Goal: Information Seeking & Learning: Find specific fact

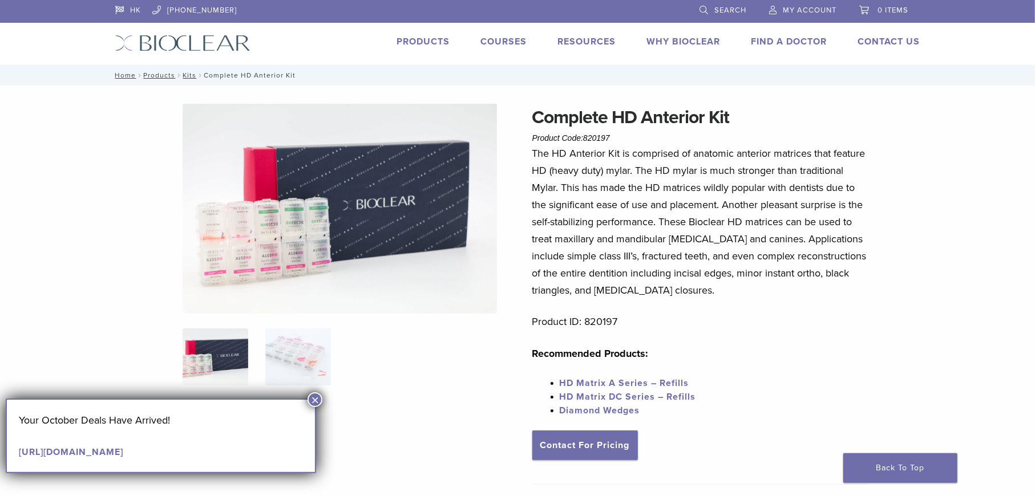
click at [882, 330] on div "Complete HD Anterior Kit Product Code: 820197 $ 329.28 Complete HD Anterior Kit…" at bounding box center [518, 484] width 822 height 761
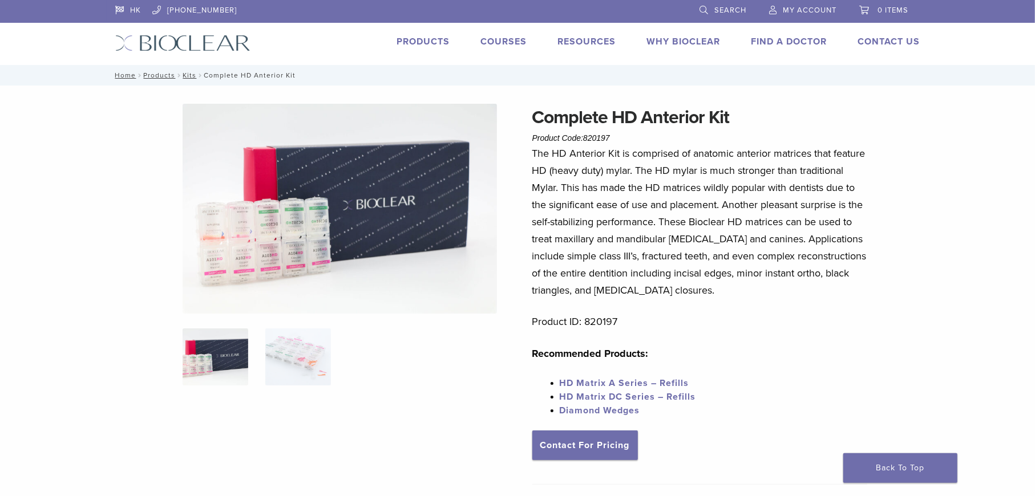
drag, startPoint x: 879, startPoint y: 380, endPoint x: 878, endPoint y: 373, distance: 7.4
click at [879, 378] on div "Complete HD Anterior Kit Product Code: 820197 $ 329.28 Complete HD Anterior Kit…" at bounding box center [518, 484] width 822 height 761
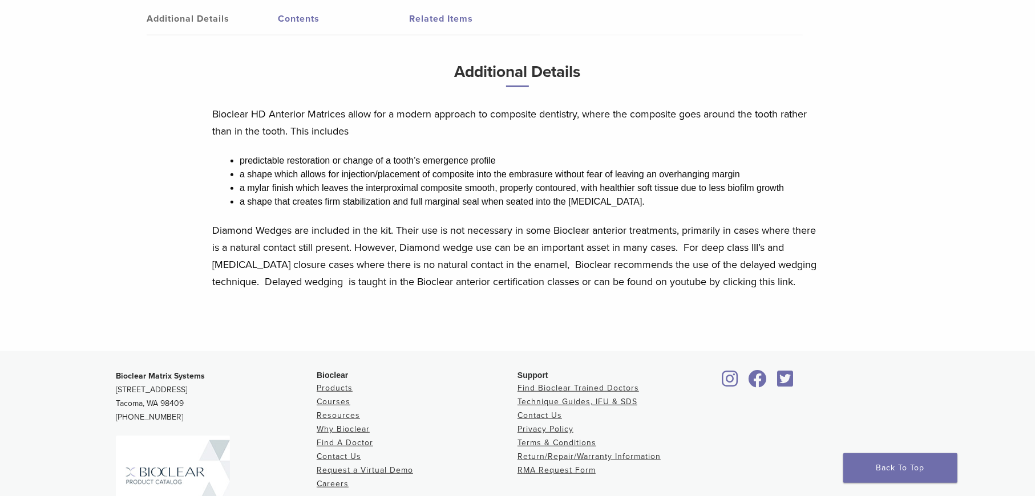
scroll to position [642, 0]
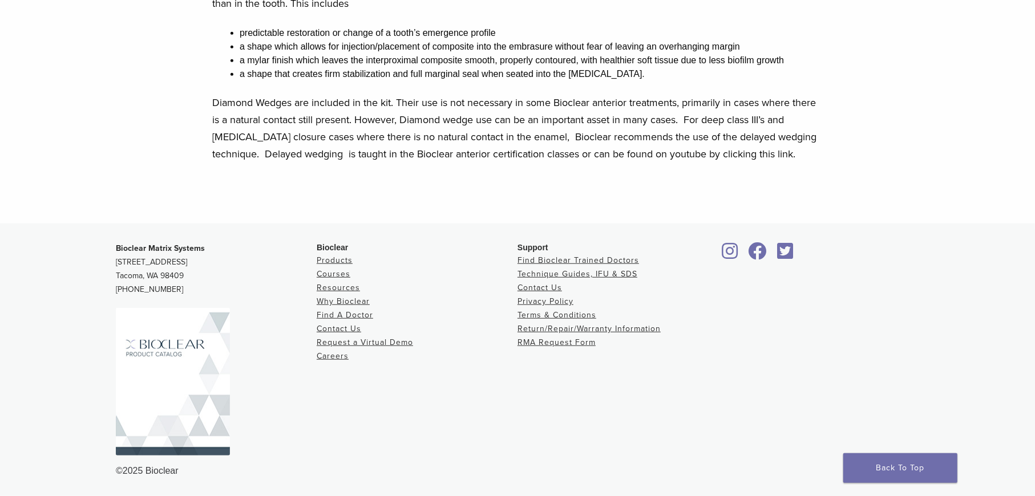
click at [905, 286] on div at bounding box center [818, 344] width 201 height 204
click at [927, 297] on div "Bioclear Matrix Systems 3901 South Fife Street, Suite 100 Tacoma, WA 98409 1.85…" at bounding box center [518, 360] width 822 height 254
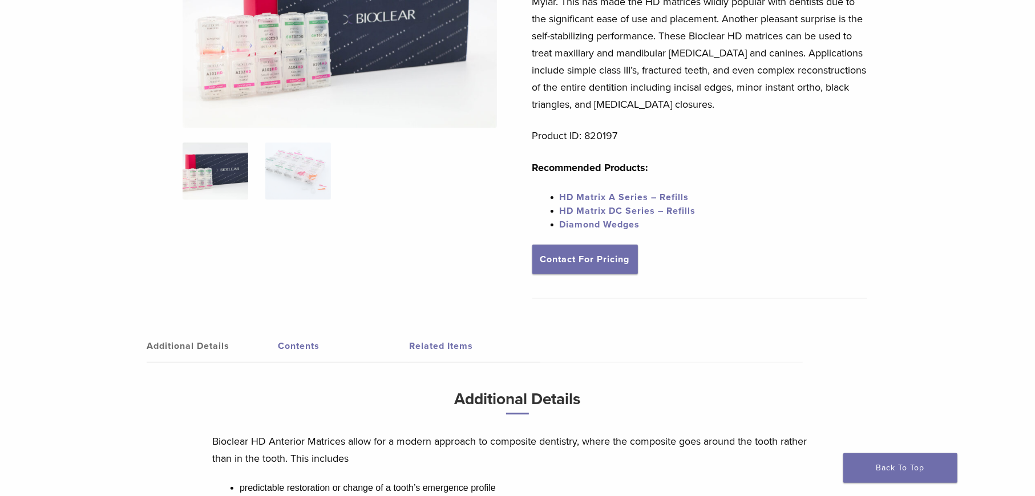
click at [936, 330] on div "Complete HD Anterior Kit Product Code: 820197 $ 329.28 Complete HD Anterior Kit…" at bounding box center [517, 289] width 1035 height 779
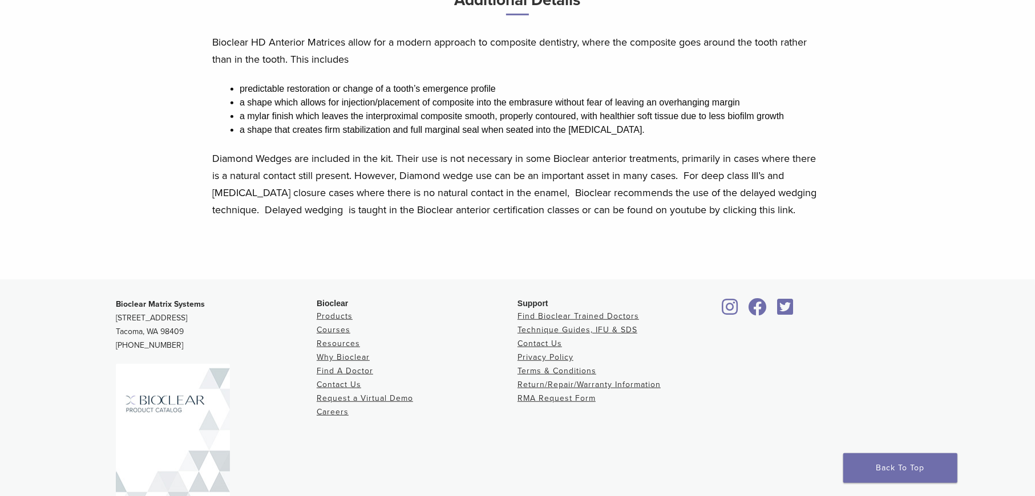
click at [855, 292] on div "Bioclear Matrix Systems 3901 South Fife Street, Suite 100 Tacoma, WA 98409 1.85…" at bounding box center [518, 416] width 822 height 254
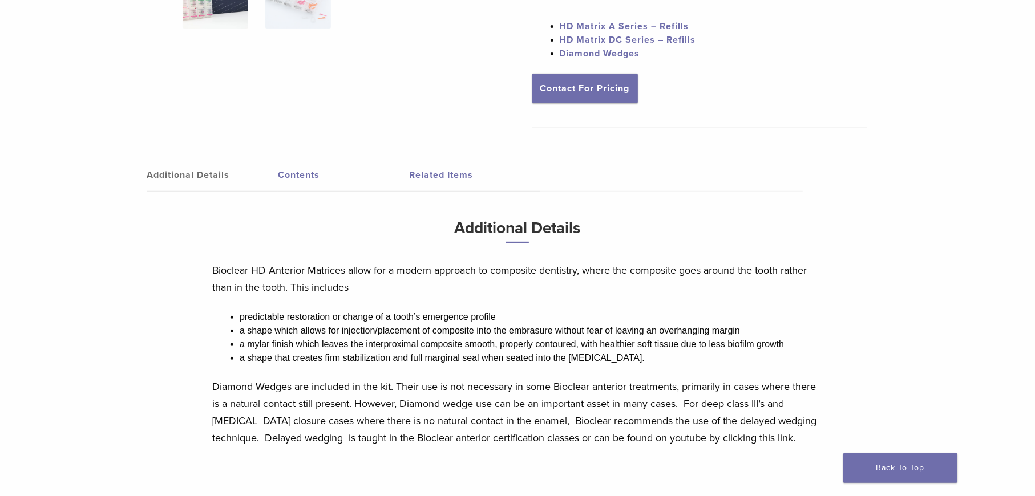
click at [878, 346] on div "Additional Details Contents Related Items Additional Details Bioclear HD Anteri…" at bounding box center [517, 322] width 804 height 372
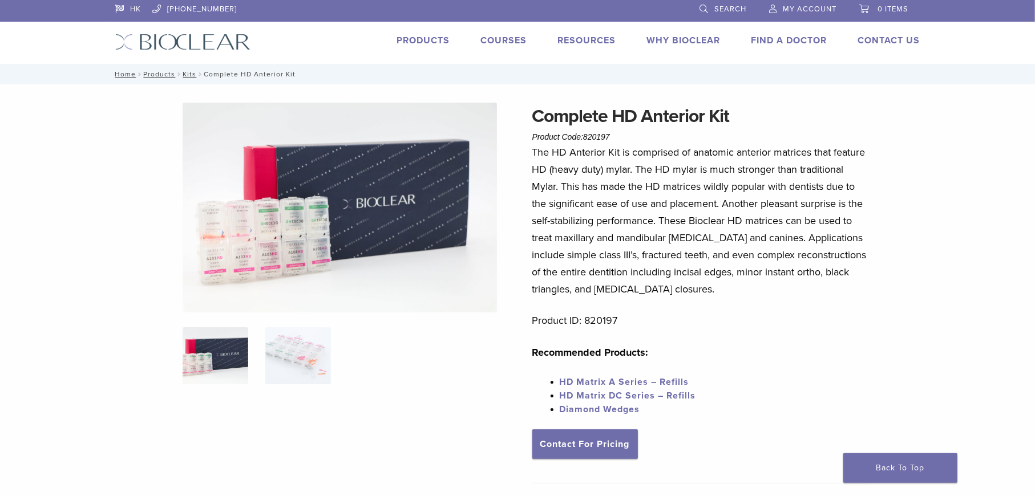
scroll to position [0, 0]
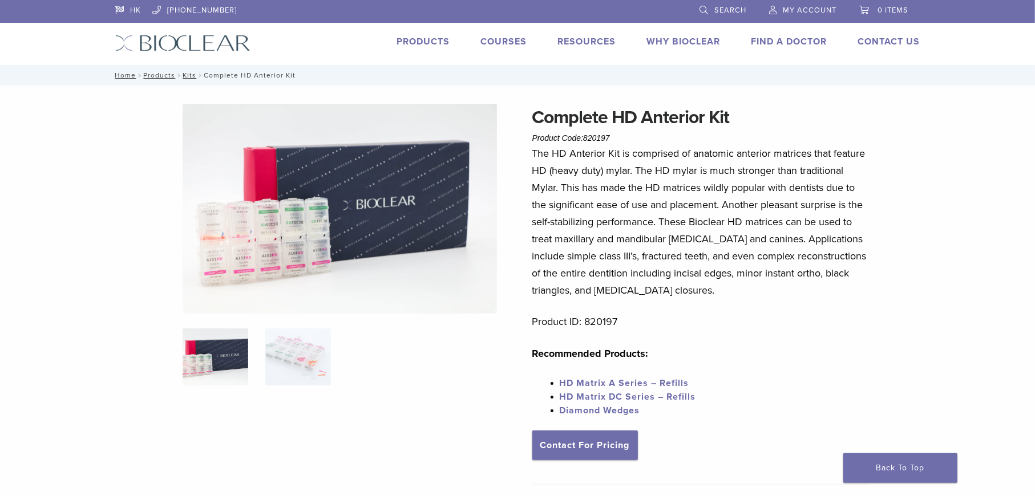
click at [984, 330] on div "Complete HD Anterior Kit Product Code: 820197 $ 329.28 Complete HD Anterior Kit…" at bounding box center [517, 475] width 1035 height 779
click at [765, 394] on li "HD Matrix DC Series – Refills" at bounding box center [714, 397] width 308 height 14
click at [1013, 176] on div "Complete HD Anterior Kit Product Code: 820197 $ 329.28 Complete HD Anterior Kit…" at bounding box center [517, 475] width 1035 height 779
click at [776, 376] on div "The HD Anterior Kit is comprised of anatomic anterior matrices that feature HD …" at bounding box center [699, 288] width 335 height 286
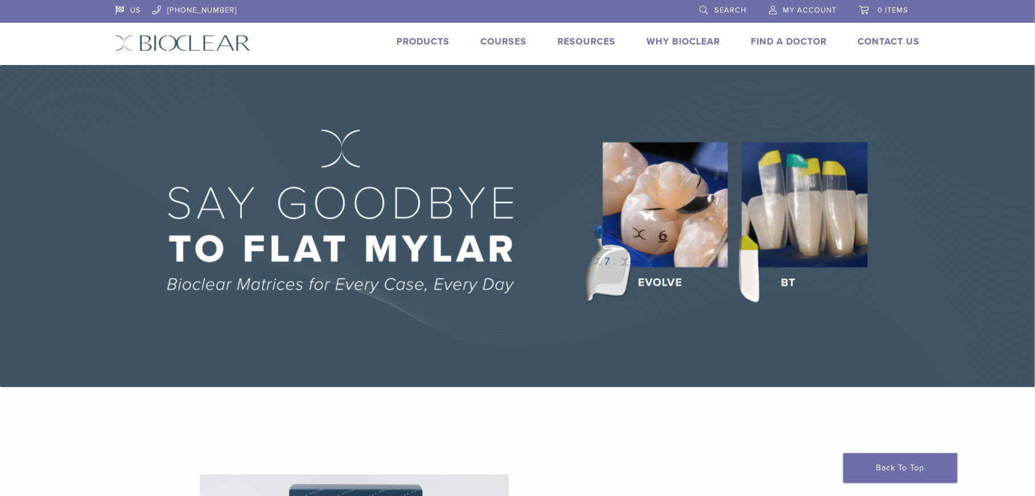
click at [729, 6] on span "Search" at bounding box center [730, 10] width 32 height 9
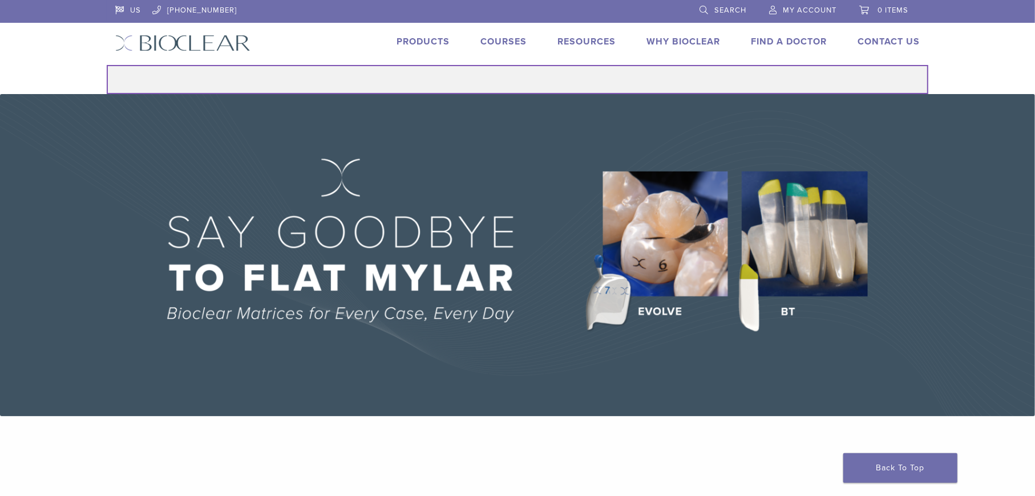
click at [541, 86] on input "Search for:" at bounding box center [518, 79] width 822 height 29
drag, startPoint x: 375, startPoint y: 81, endPoint x: 386, endPoint y: 82, distance: 10.9
click at [375, 81] on input "Search for:" at bounding box center [518, 79] width 822 height 29
paste input "******"
type input "******"
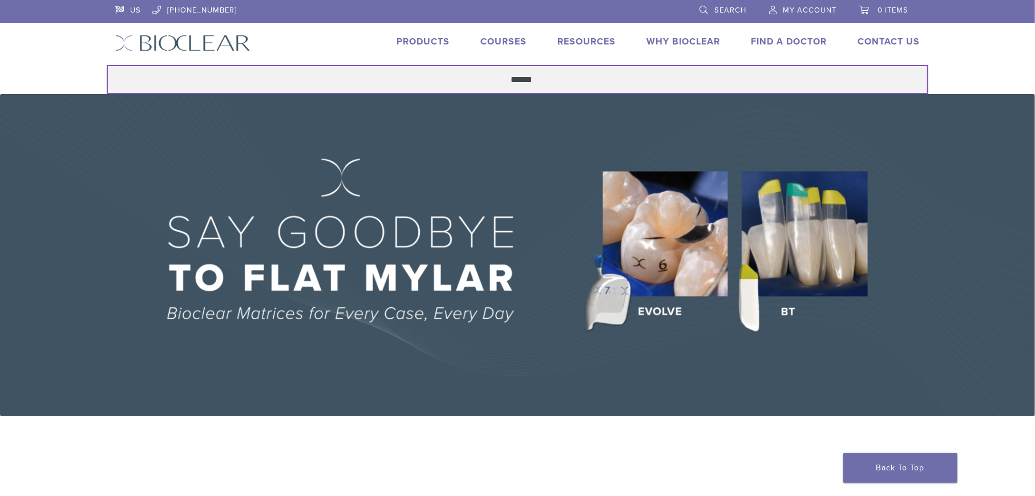
click at [106, 64] on button "Search" at bounding box center [106, 64] width 1 height 1
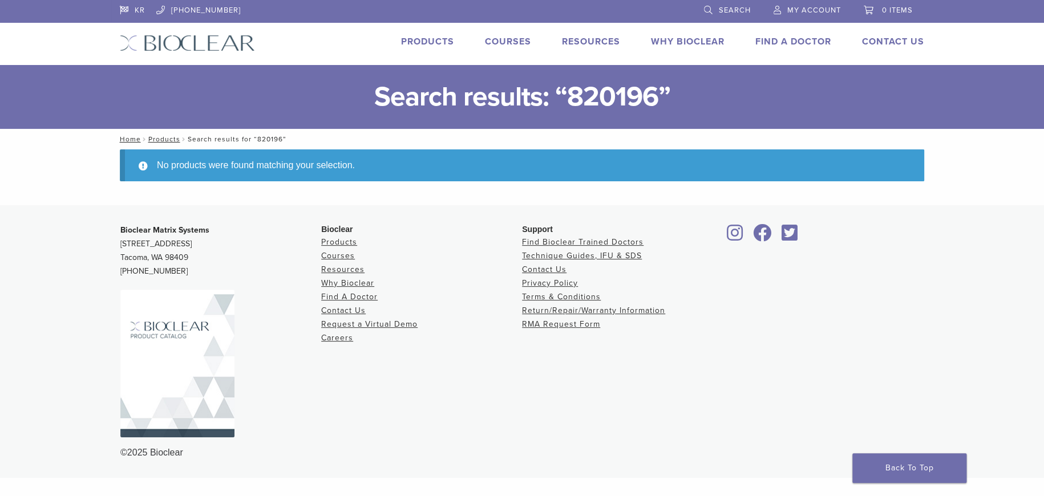
click at [1030, 264] on footer "Bioclear Matrix Systems 3901 South Fife Street, Suite 100 Tacoma, WA 98409 1.85…" at bounding box center [522, 341] width 1044 height 273
click at [749, 402] on div at bounding box center [823, 326] width 201 height 204
